Goal: Task Accomplishment & Management: Use online tool/utility

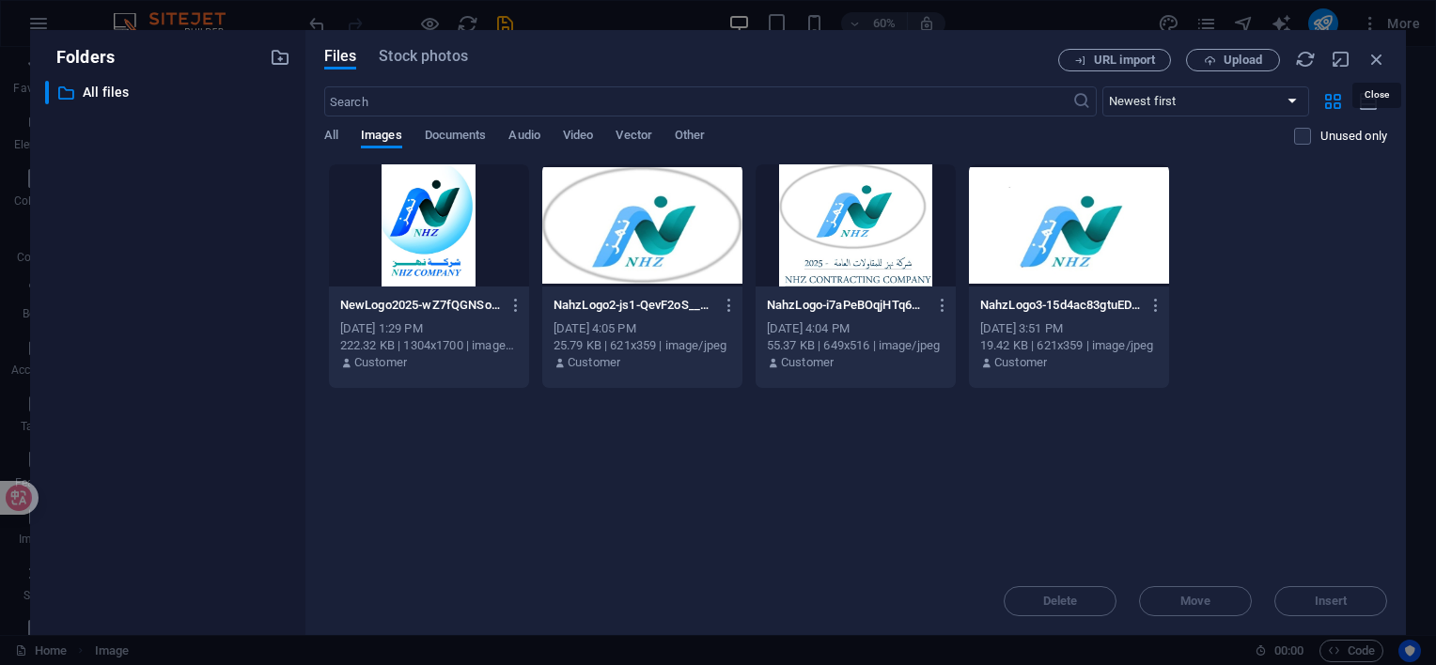
select select "px"
click at [1380, 62] on icon "button" at bounding box center [1377, 59] width 21 height 21
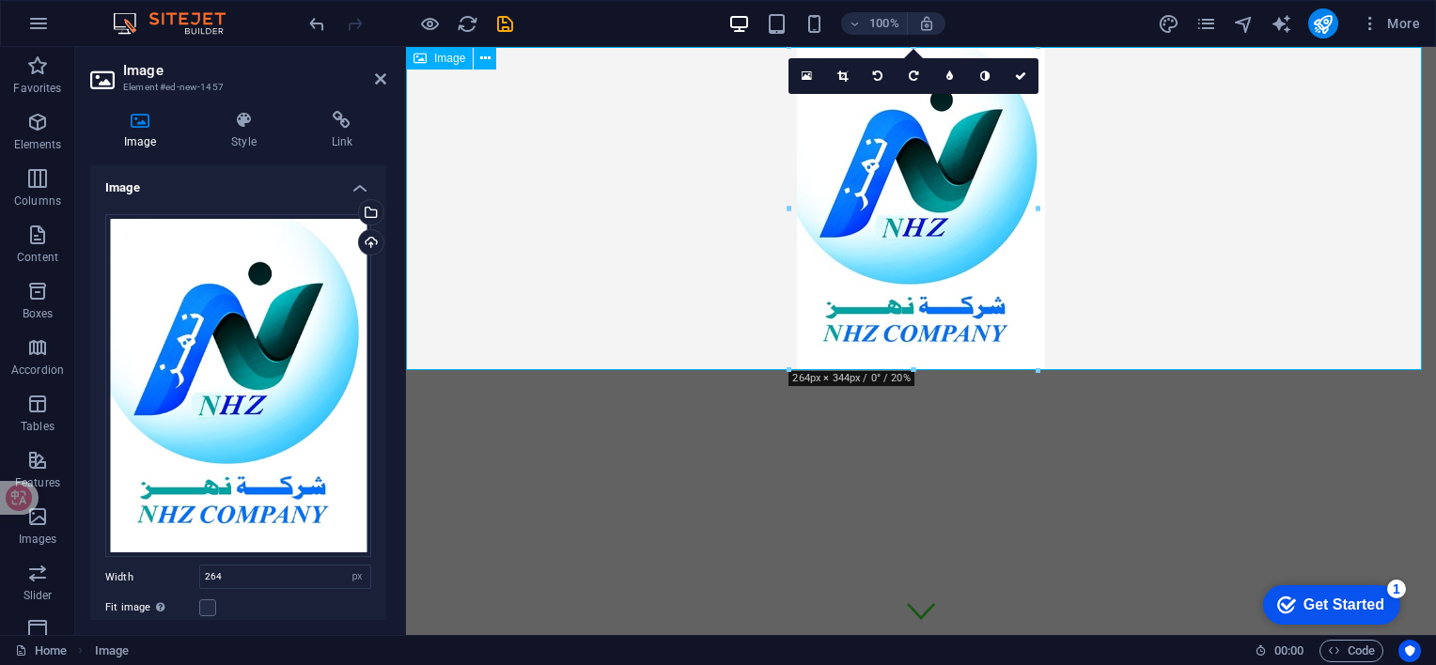
drag, startPoint x: 1447, startPoint y: 254, endPoint x: 1113, endPoint y: 205, distance: 338.1
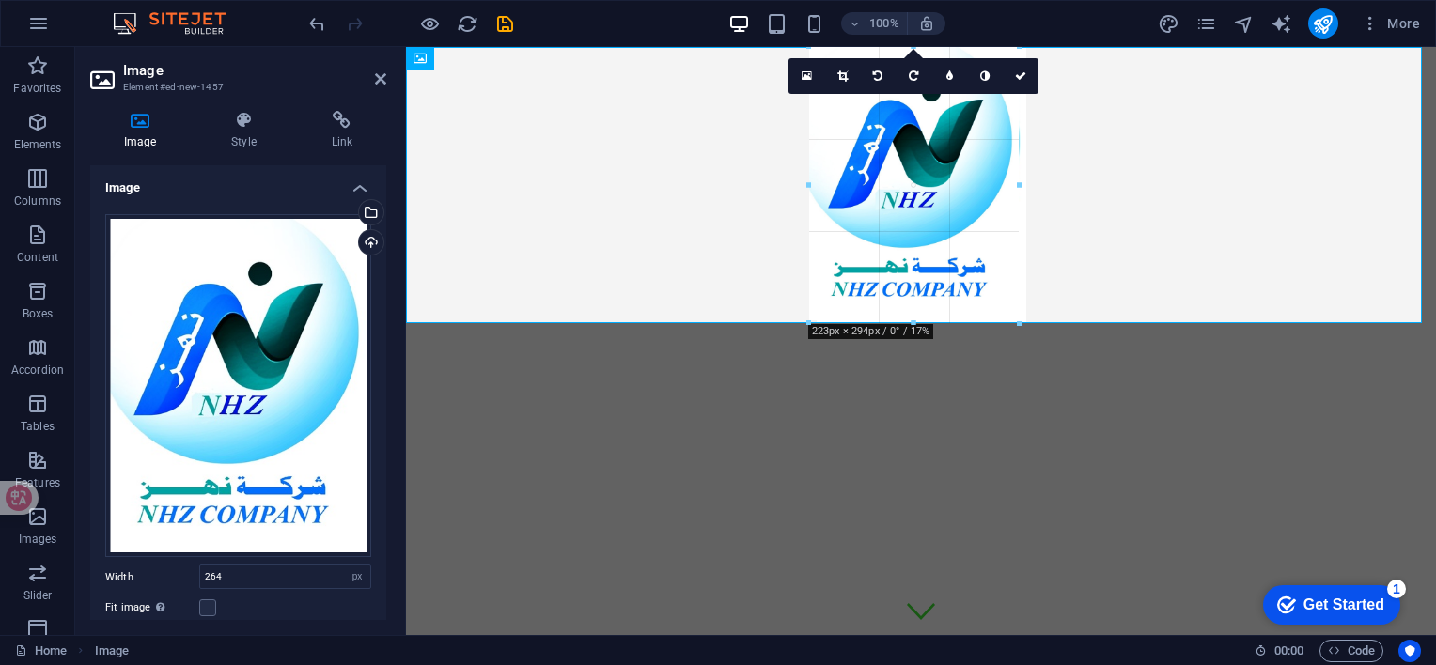
click at [1077, 162] on div at bounding box center [914, 185] width 1016 height 276
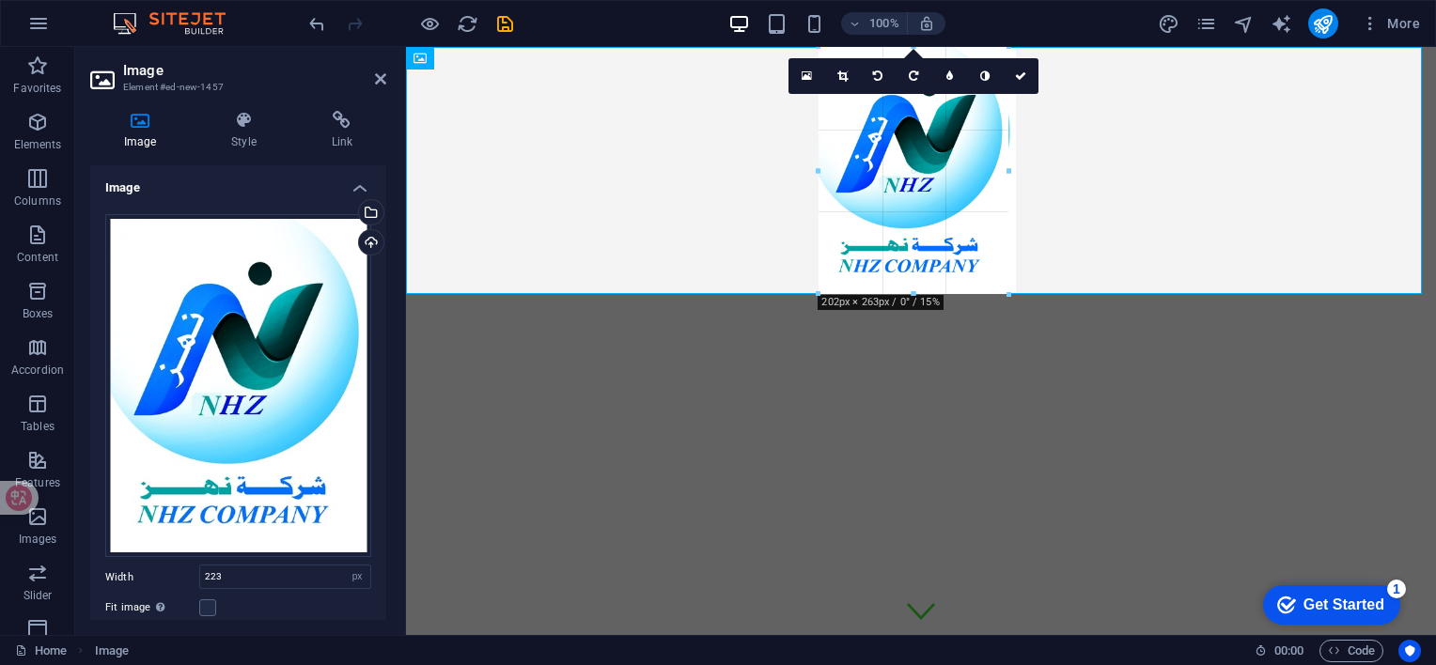
drag, startPoint x: 811, startPoint y: 183, endPoint x: 427, endPoint y: 119, distance: 389.7
type input "202"
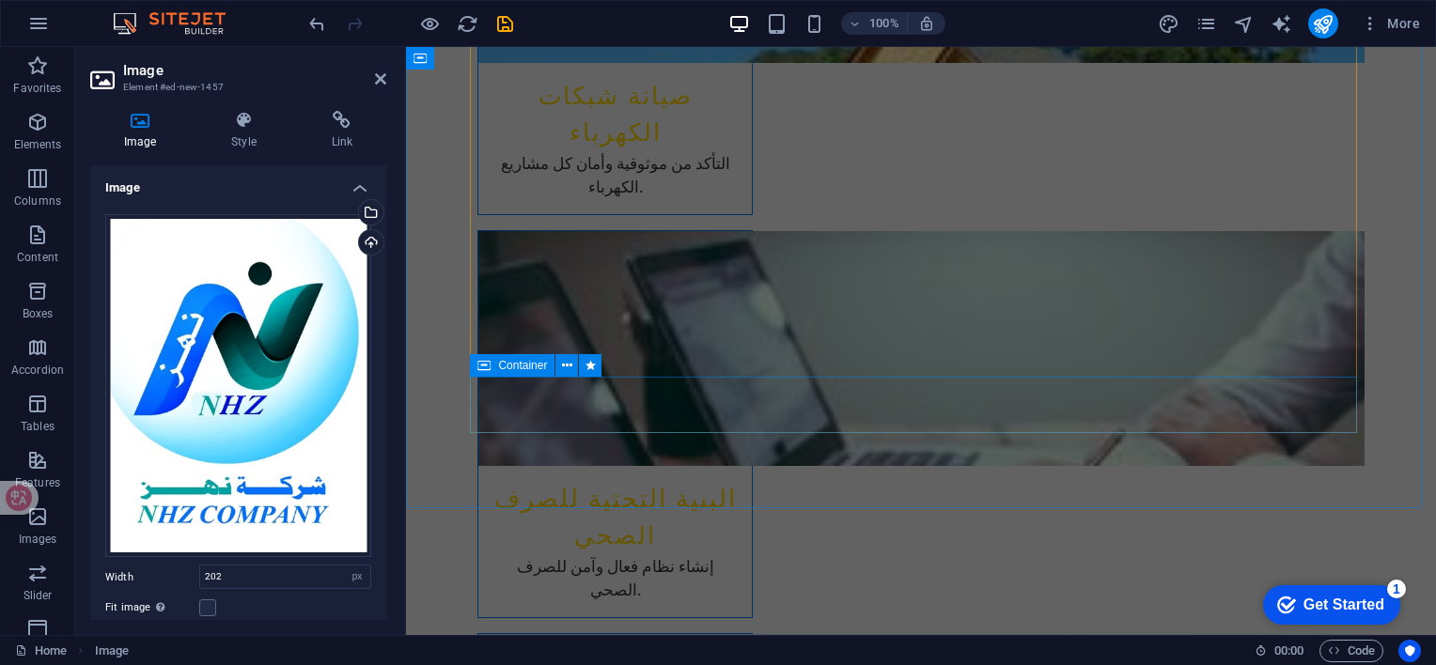
scroll to position [3246, 0]
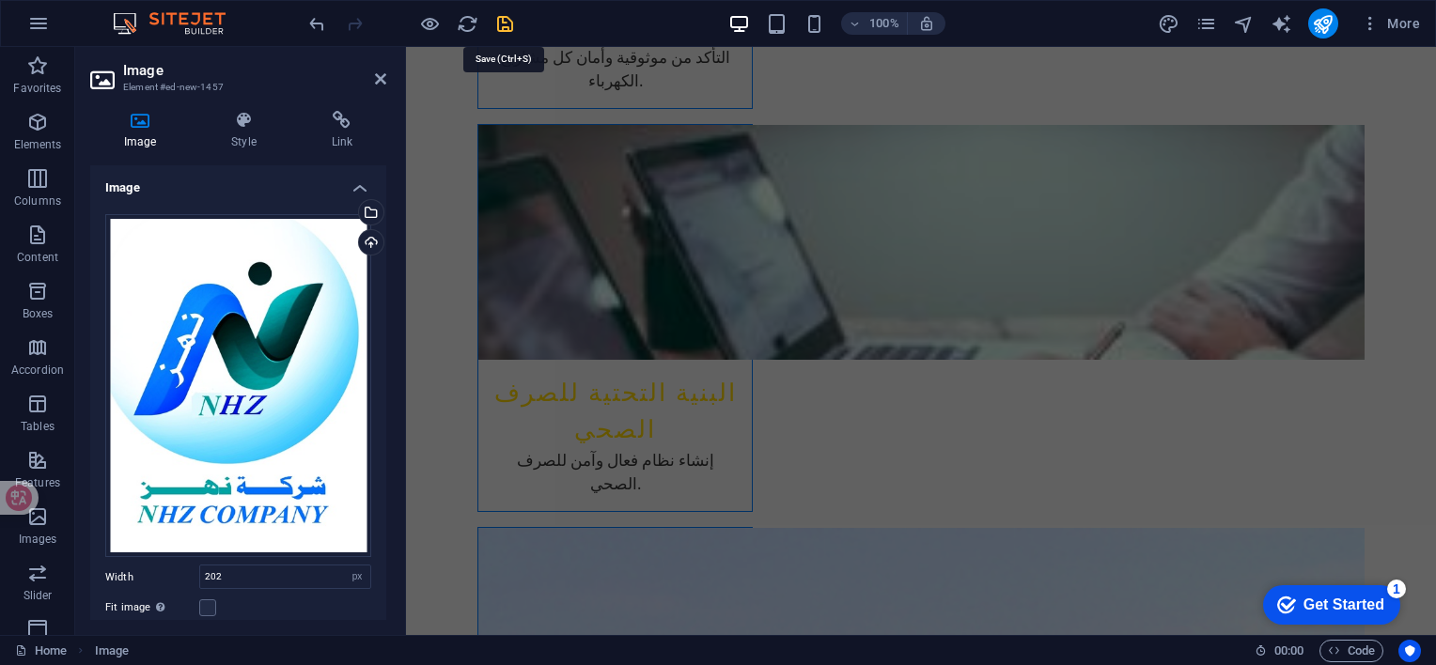
click at [503, 19] on icon "save" at bounding box center [505, 24] width 22 height 22
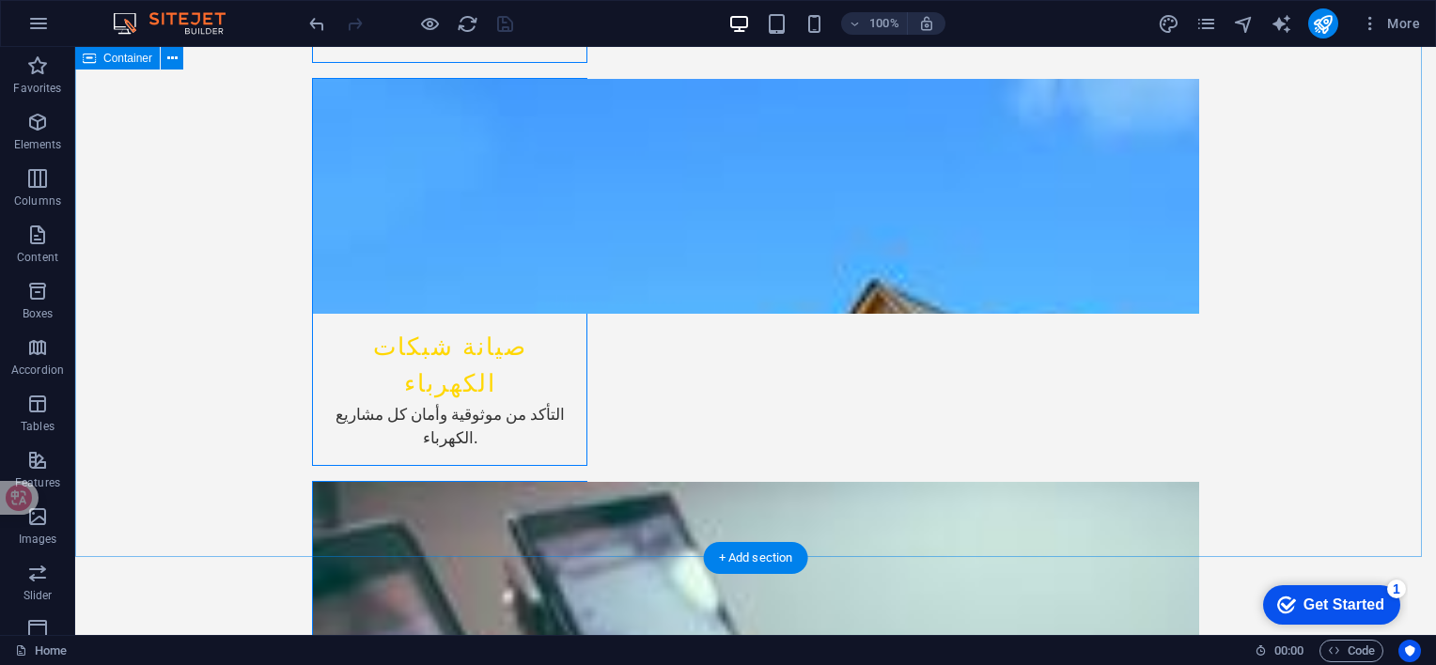
scroll to position [2748, 0]
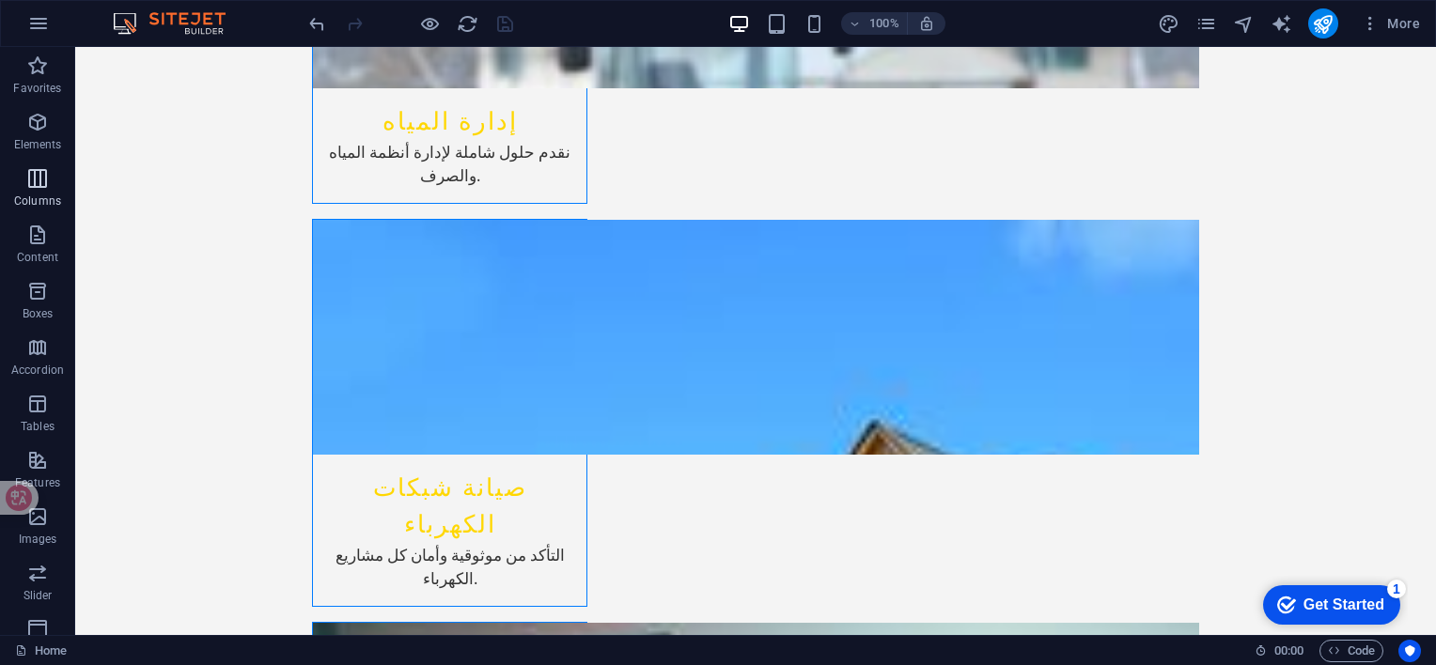
click at [35, 180] on icon "button" at bounding box center [37, 178] width 23 height 23
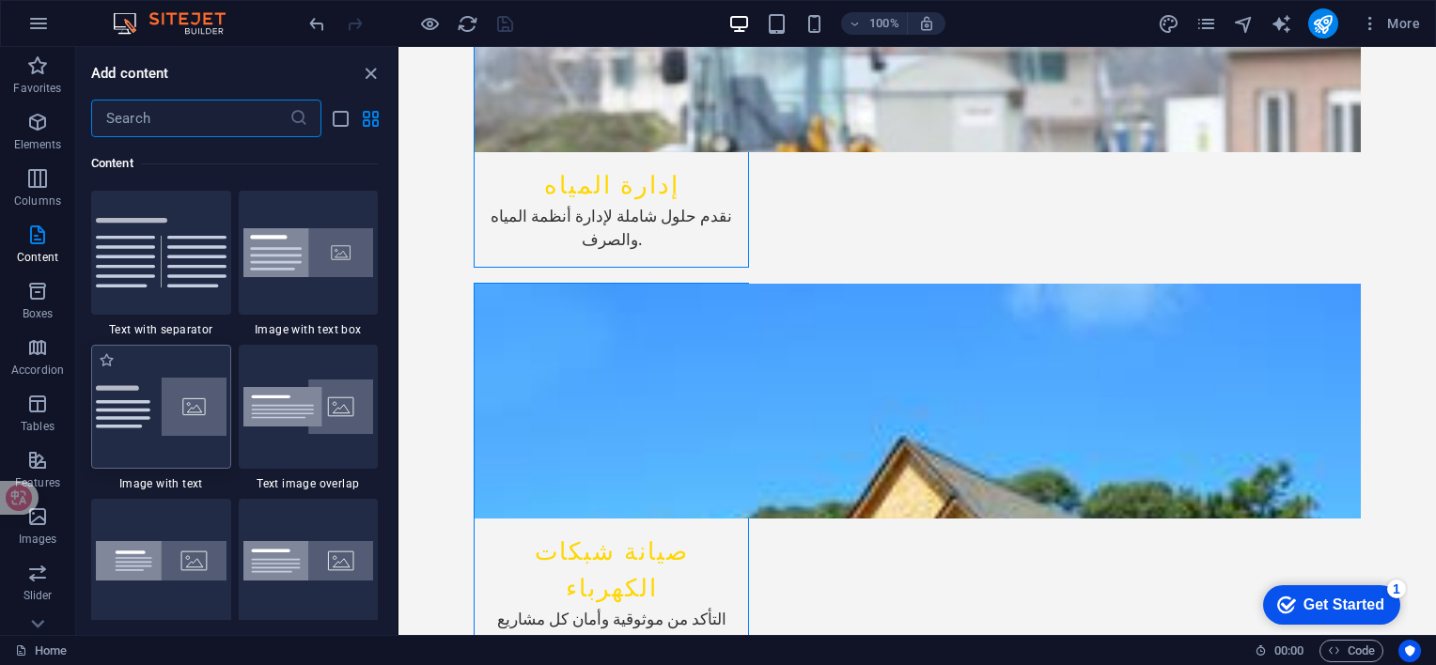
scroll to position [3374, 0]
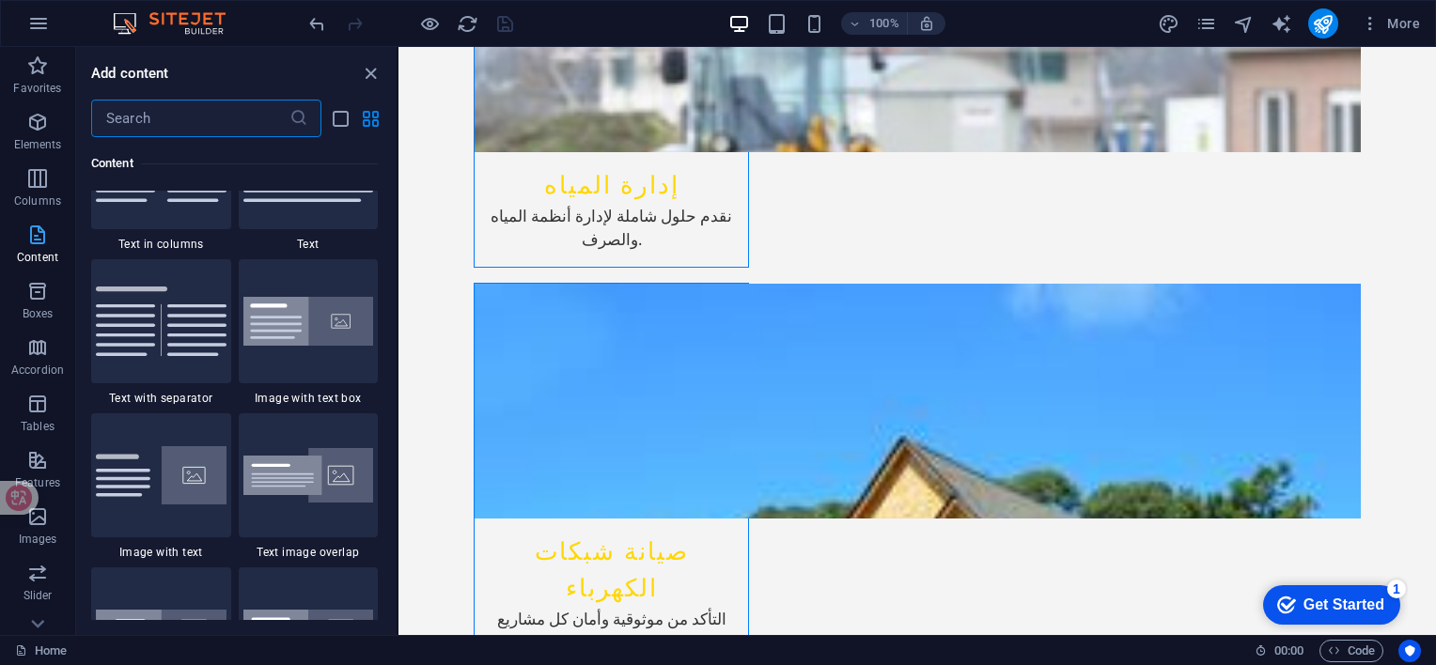
click at [36, 239] on icon "button" at bounding box center [37, 235] width 23 height 23
click at [32, 294] on icon "button" at bounding box center [37, 291] width 23 height 23
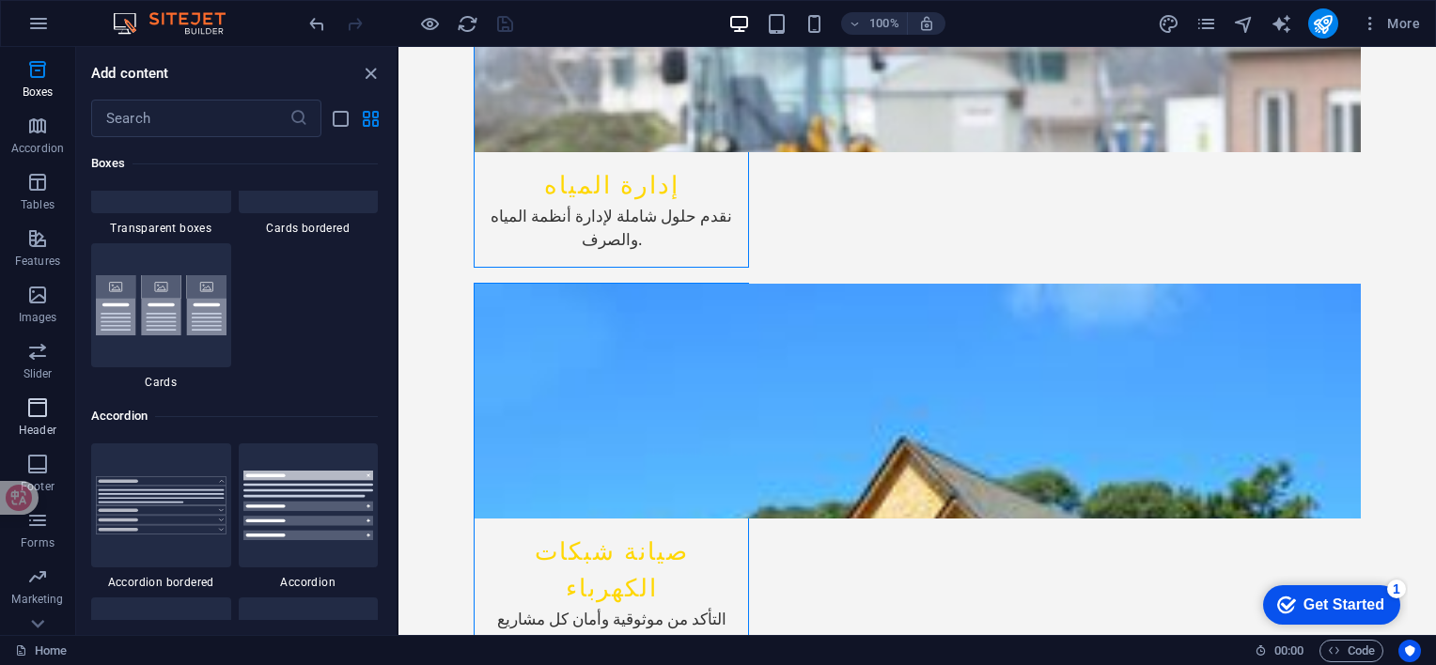
scroll to position [257, 0]
click at [30, 385] on span "Header" at bounding box center [37, 384] width 75 height 45
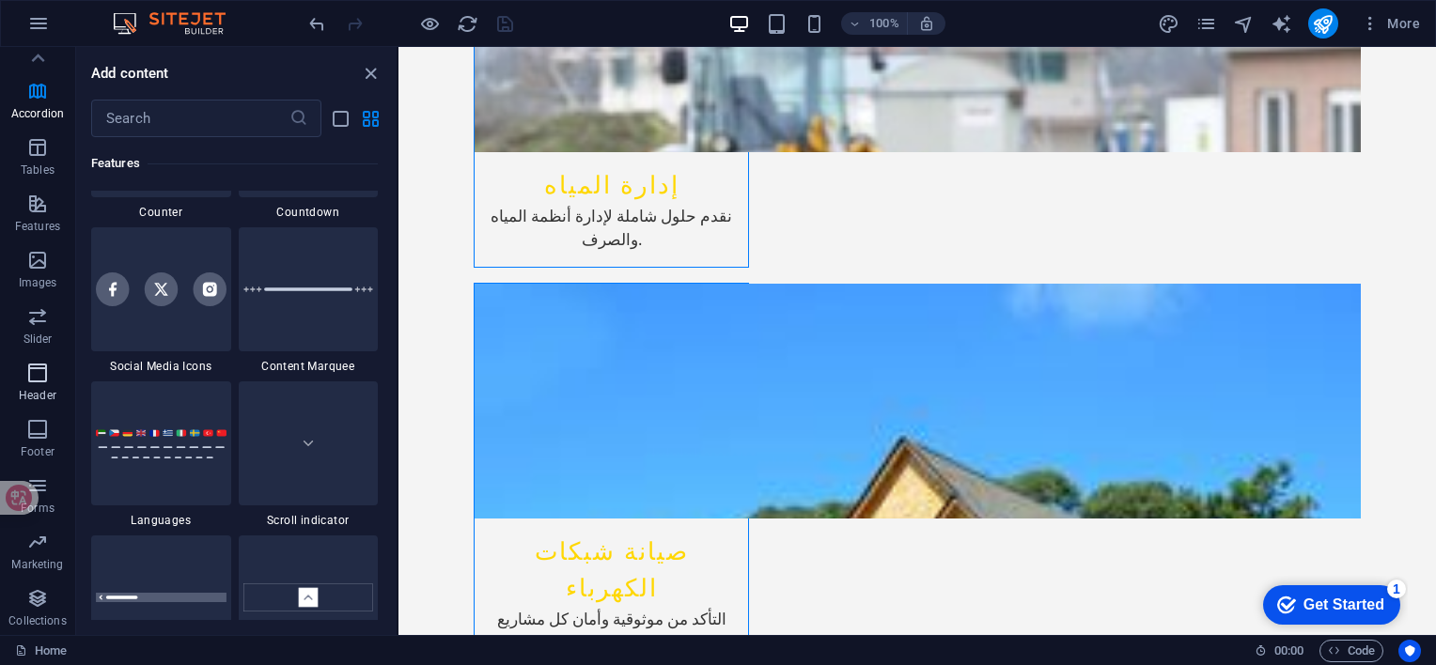
scroll to position [11316, 0]
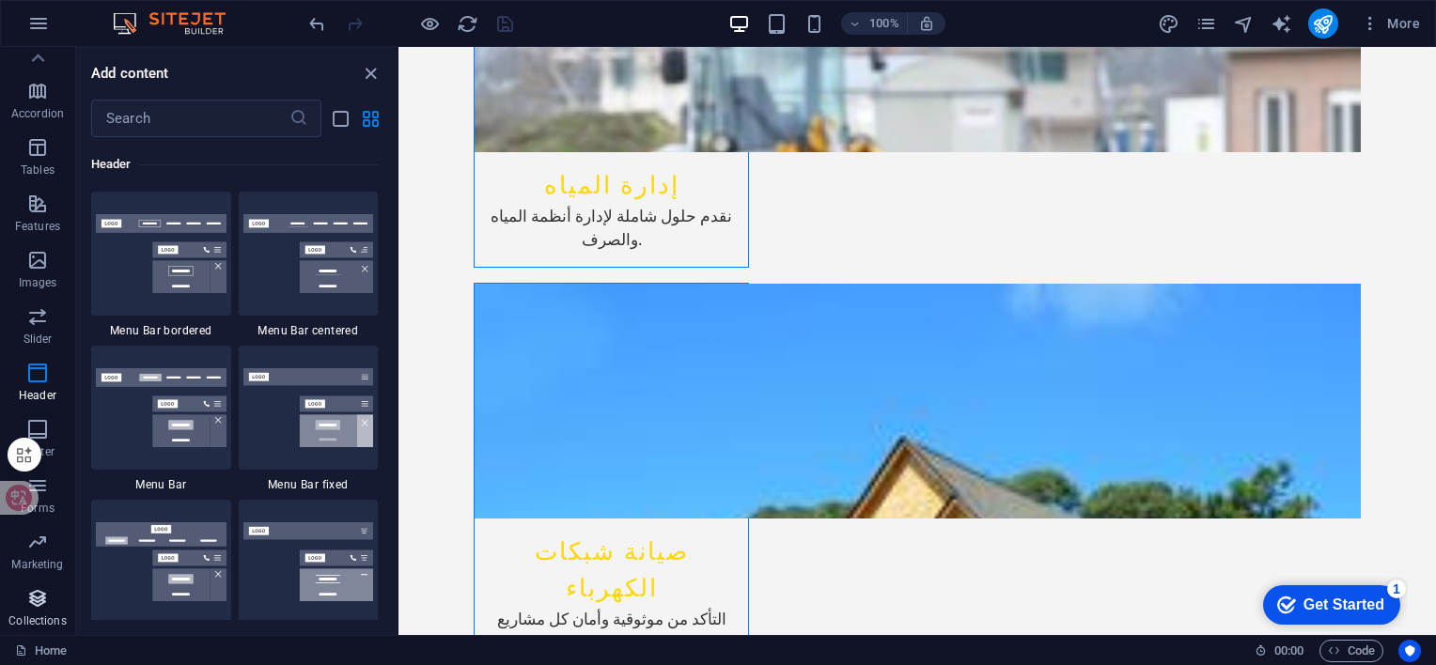
click at [42, 599] on icon "button" at bounding box center [37, 598] width 23 height 23
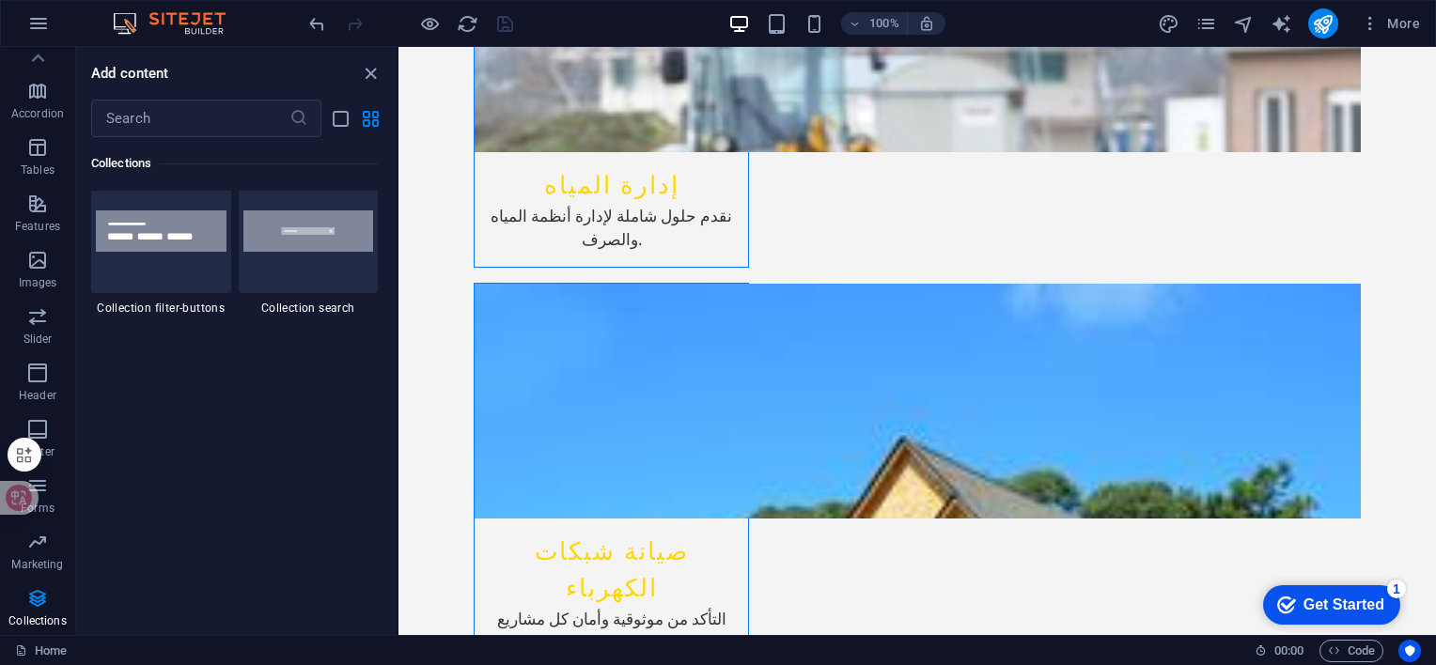
scroll to position [18011, 0]
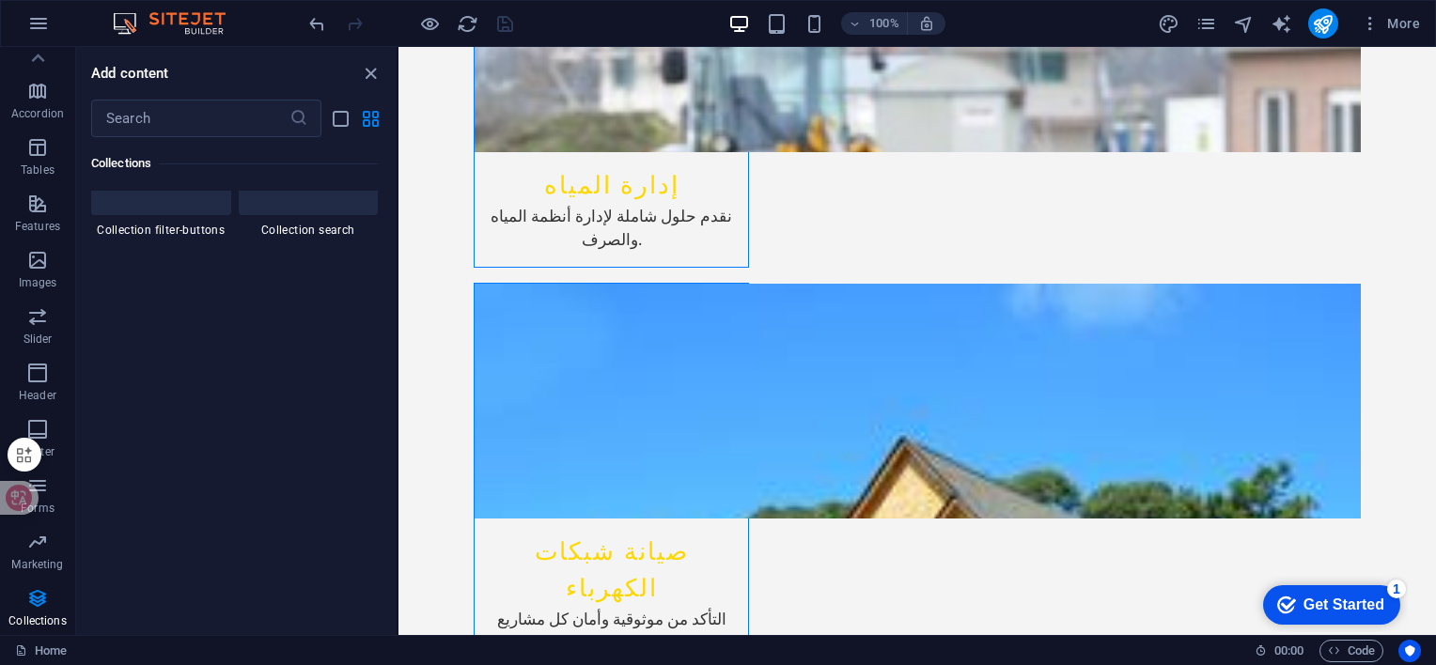
click at [48, 503] on div at bounding box center [33, 498] width 66 height 34
click at [41, 476] on div at bounding box center [29, 455] width 43 height 53
drag, startPoint x: 0, startPoint y: 496, endPoint x: -4, endPoint y: 215, distance: 281.0
click at [0, 215] on html "[DOMAIN_NAME] Home Favorites Elements Columns Content Boxes Accordion Tables Fe…" at bounding box center [718, 332] width 1436 height 665
click at [30, 493] on icon "button" at bounding box center [37, 486] width 23 height 23
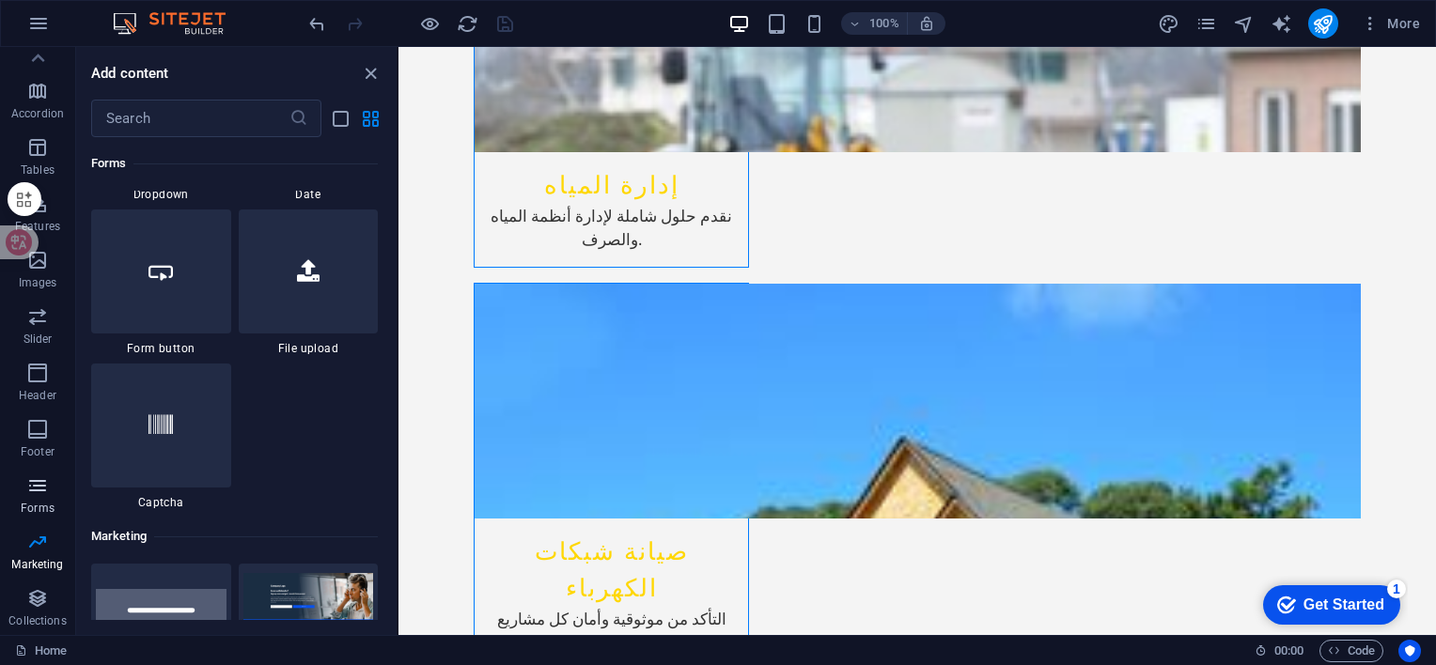
scroll to position [13721, 0]
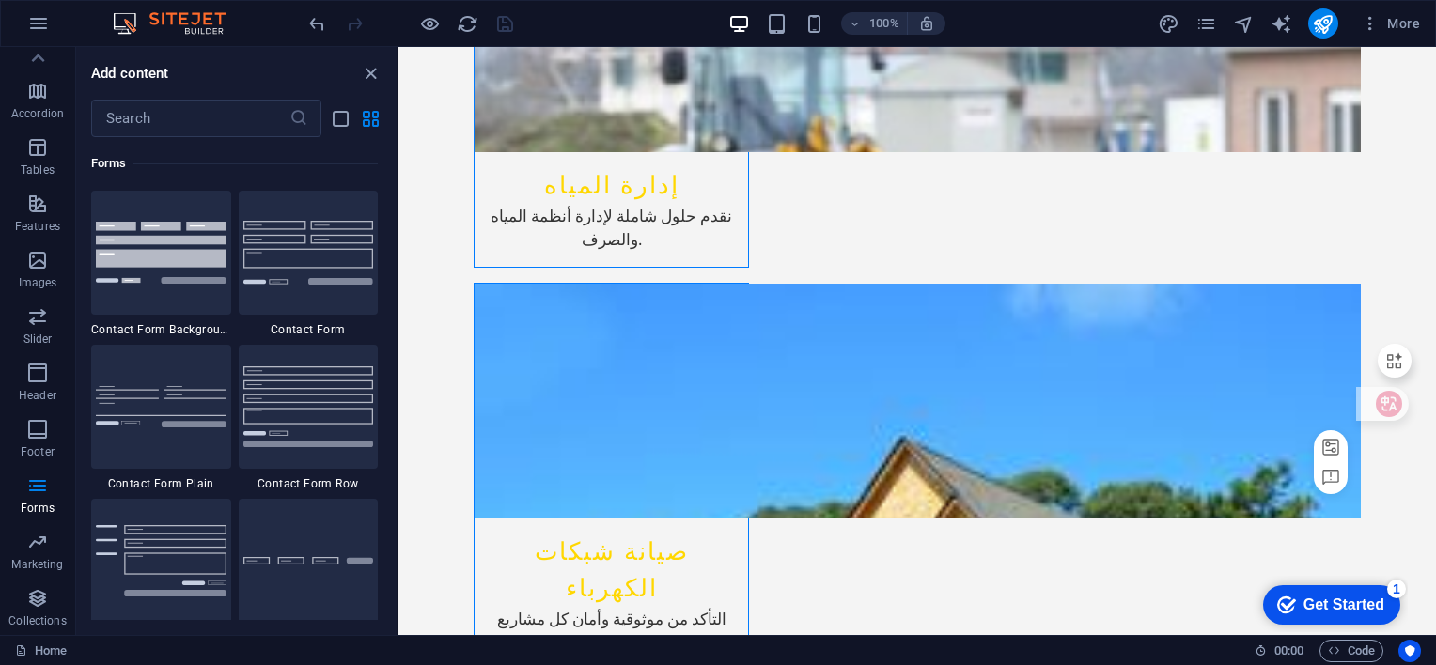
drag, startPoint x: 0, startPoint y: 232, endPoint x: 1439, endPoint y: 404, distance: 1449.1
click at [1435, 404] on html "[DOMAIN_NAME] Home Favorites Elements Columns Content Boxes Accordion Tables Fe…" at bounding box center [718, 332] width 1436 height 665
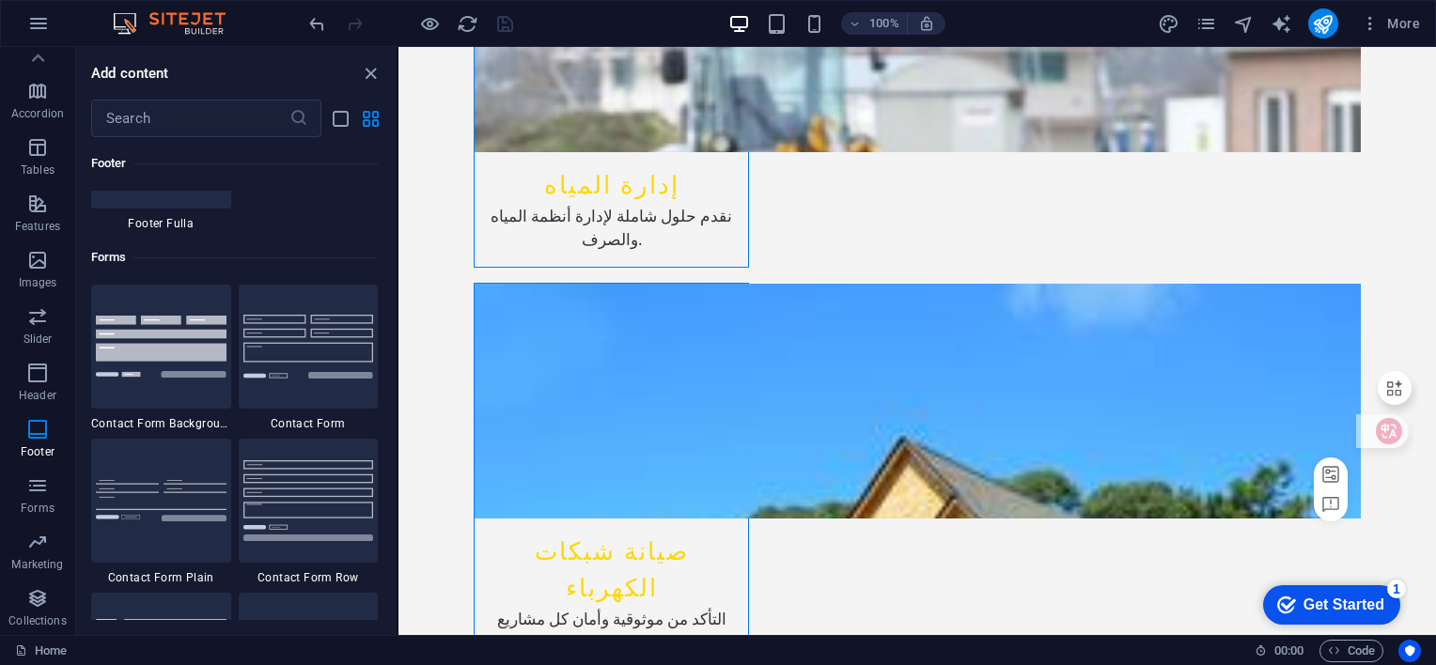
scroll to position [2402, 0]
